Goal: Entertainment & Leisure: Consume media (video, audio)

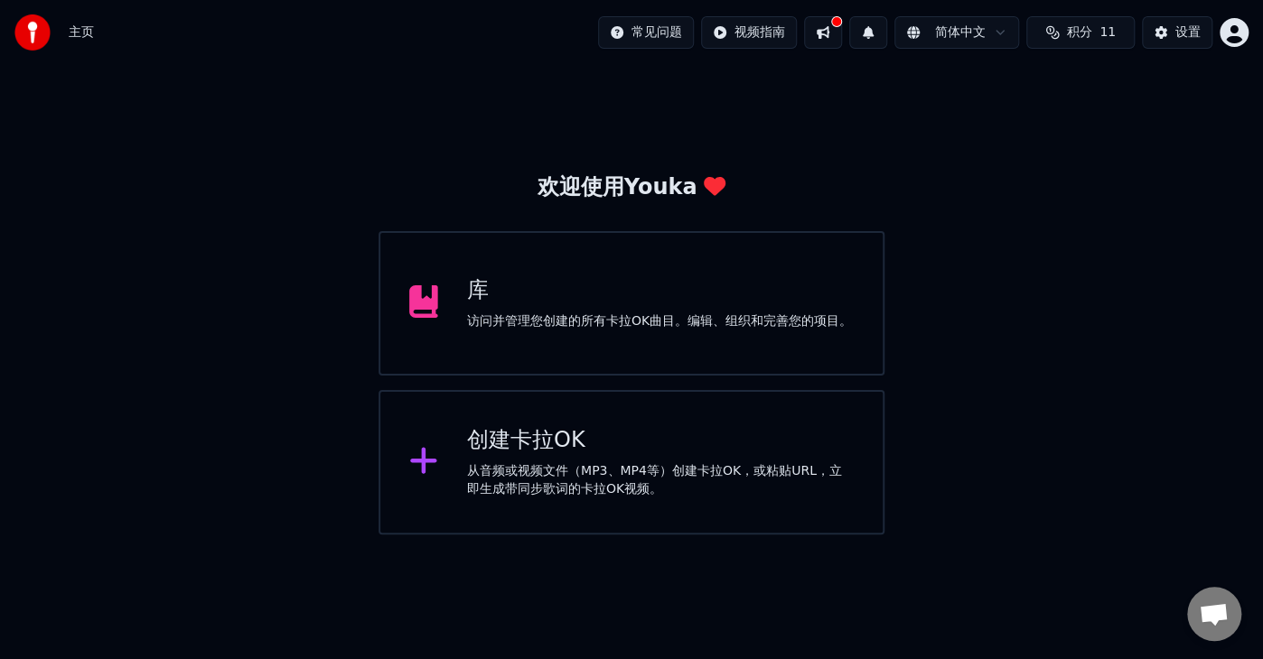
click at [547, 316] on div "访问并管理您创建的所有卡拉OK曲目。编辑、组织和完善您的项目。" at bounding box center [659, 322] width 385 height 18
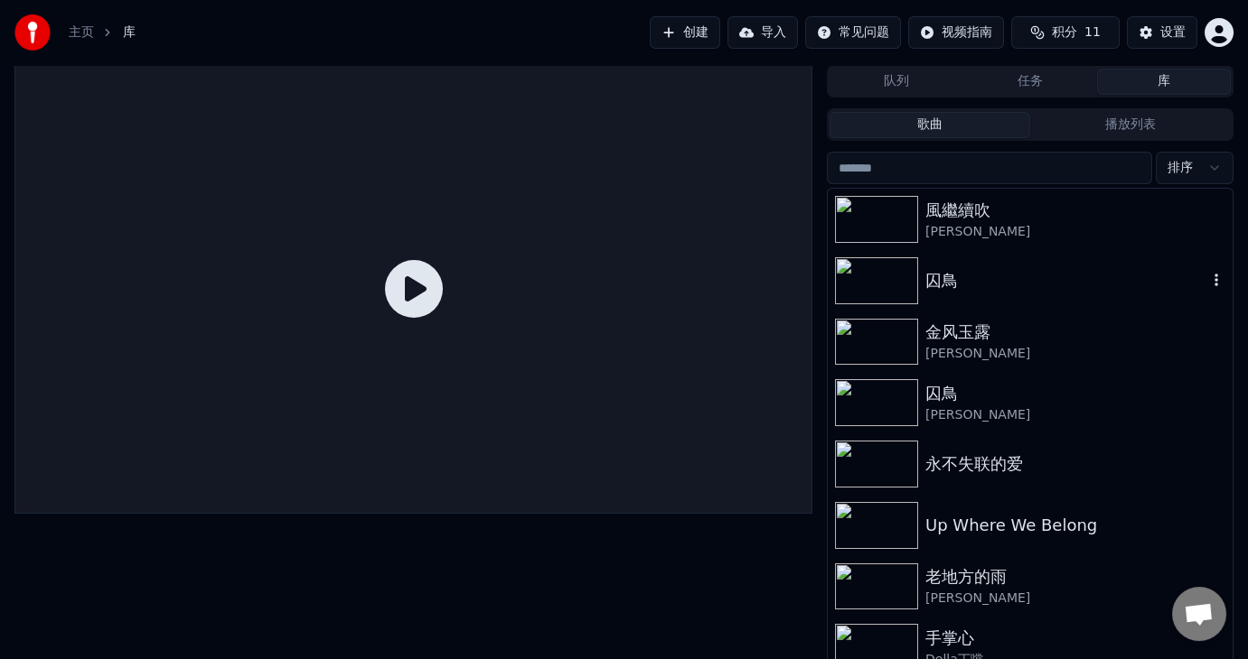
click at [951, 278] on div "囚鳥" at bounding box center [1066, 280] width 282 height 25
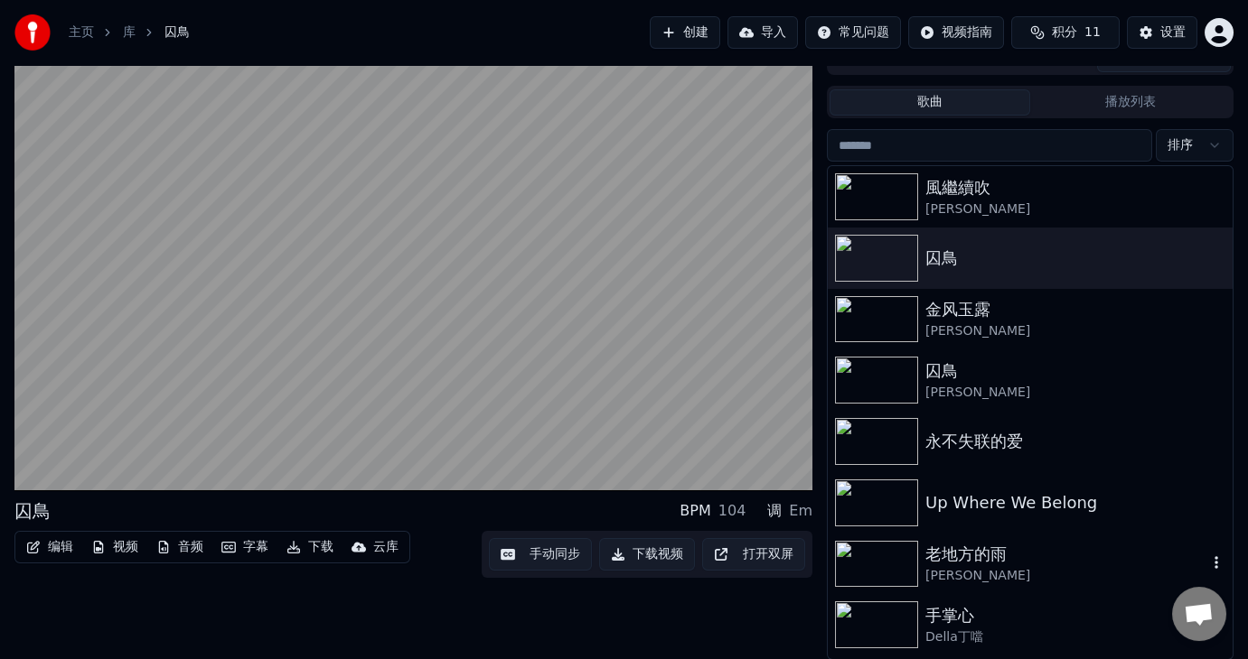
scroll to position [90, 0]
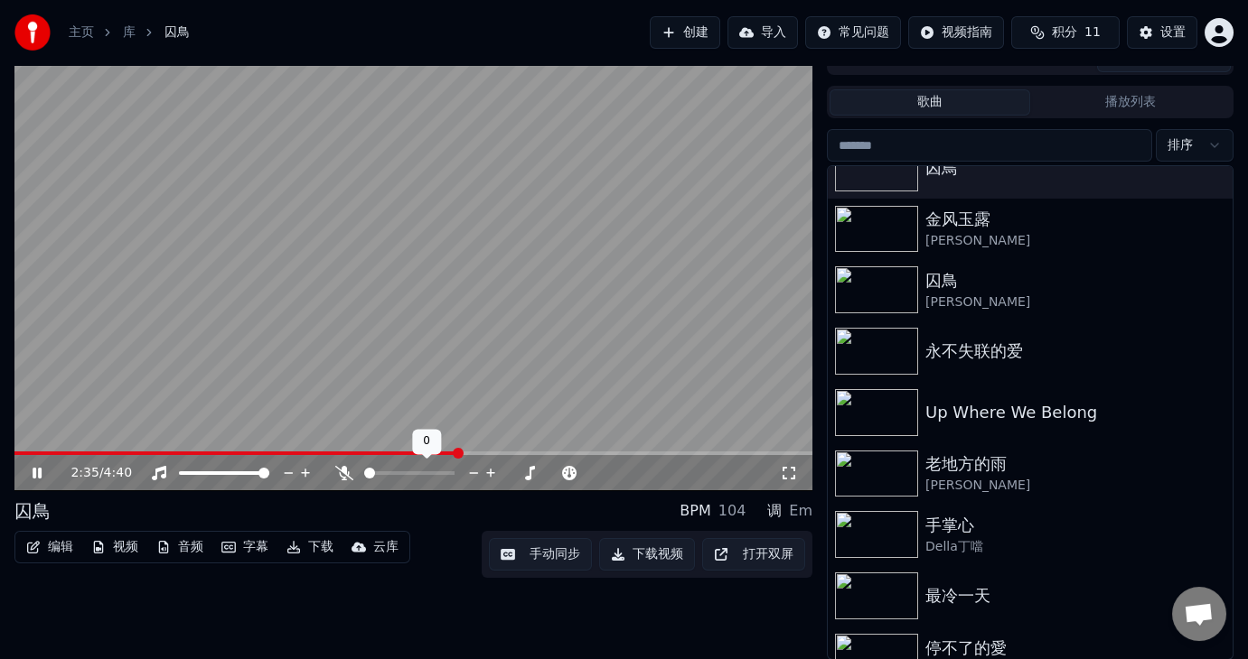
click at [376, 469] on div at bounding box center [425, 473] width 145 height 18
click at [341, 472] on icon at bounding box center [344, 473] width 18 height 14
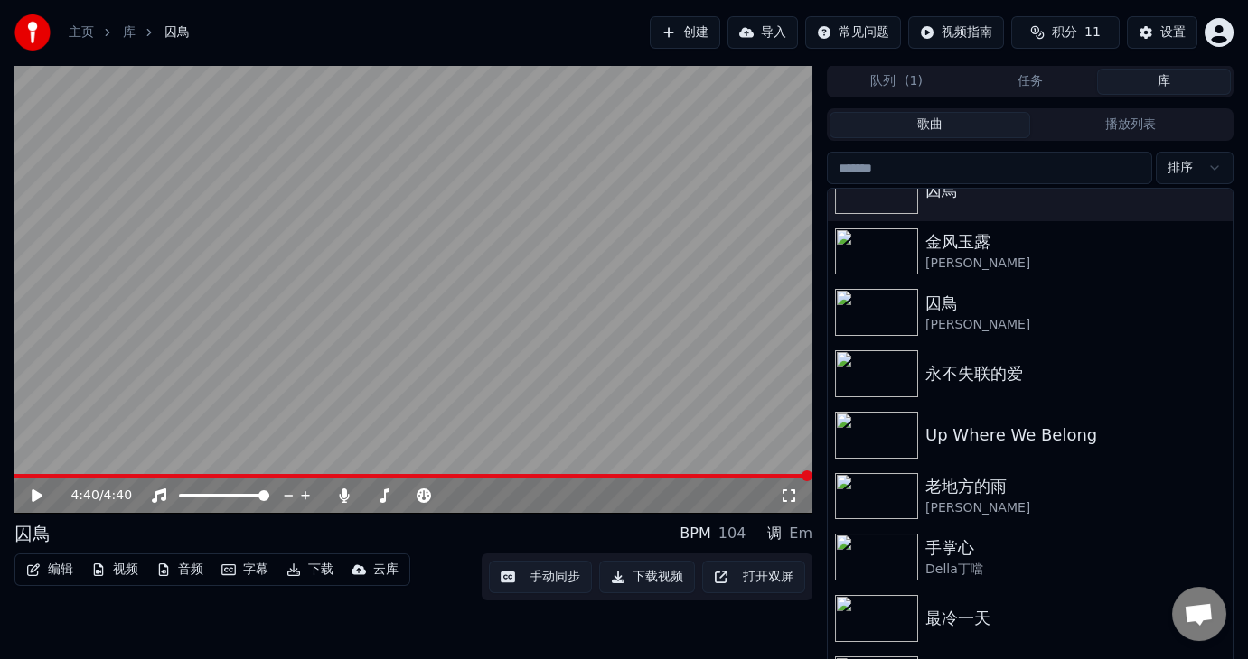
scroll to position [23, 0]
